Goal: Navigation & Orientation: Find specific page/section

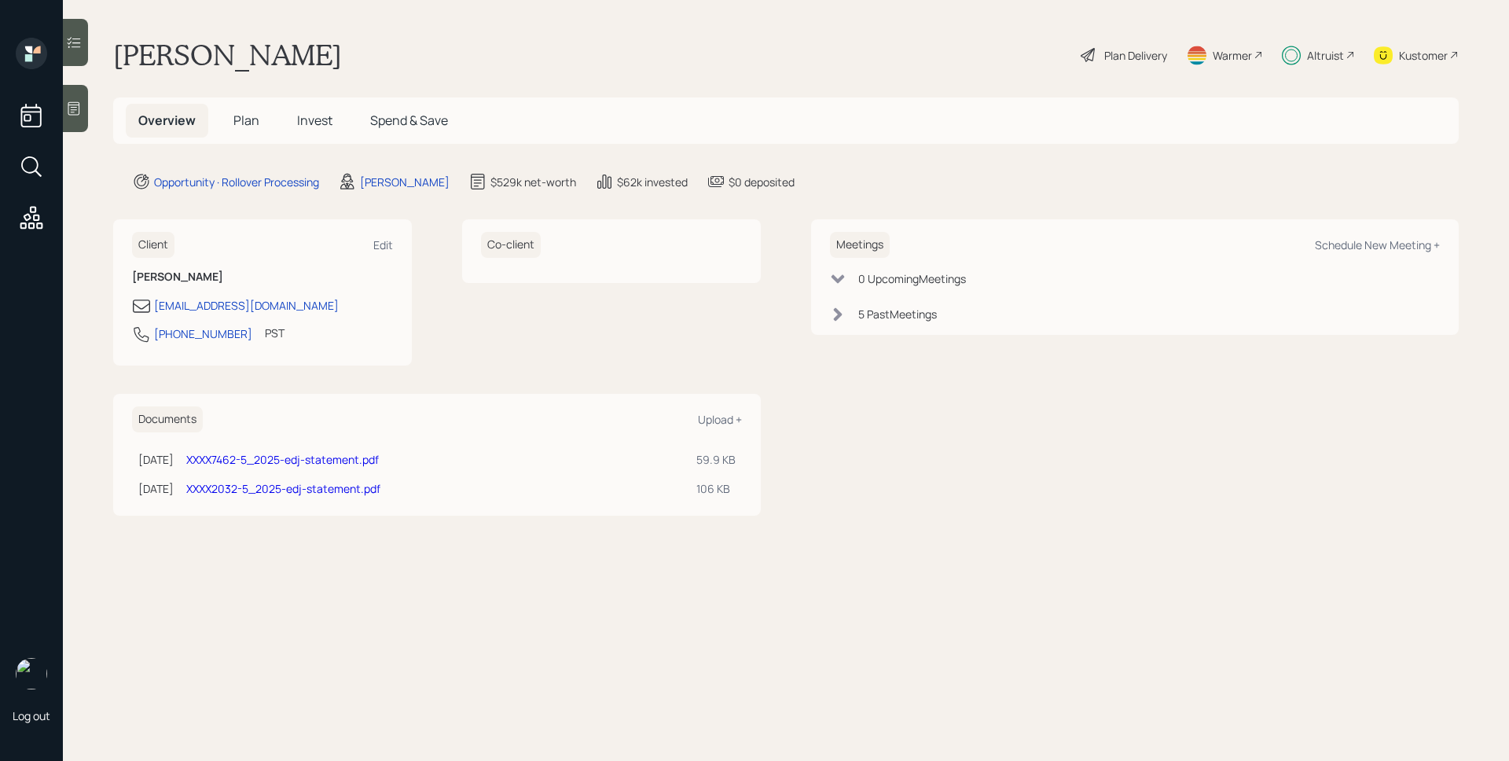
click at [1322, 53] on div "Altruist" at bounding box center [1325, 55] width 37 height 17
